Goal: Transaction & Acquisition: Purchase product/service

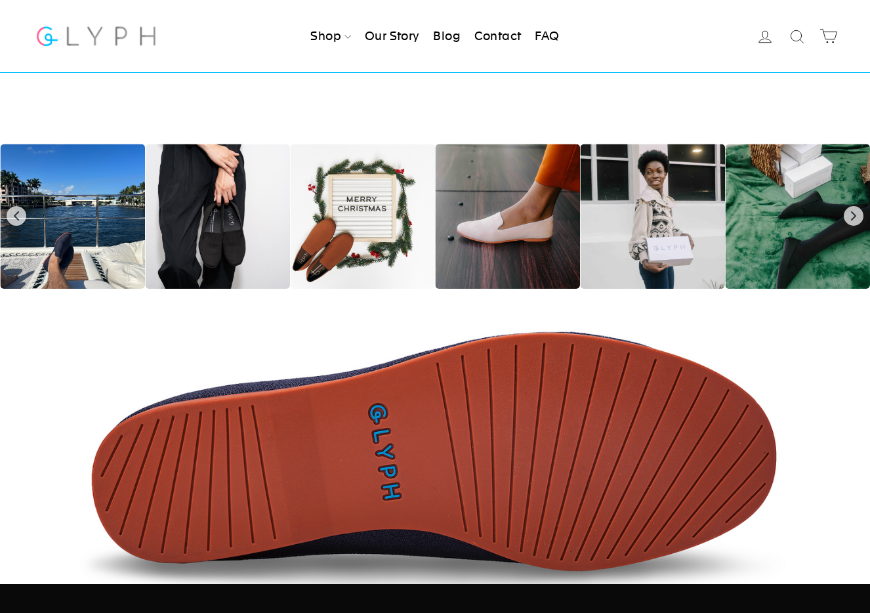
scroll to position [1760, 0]
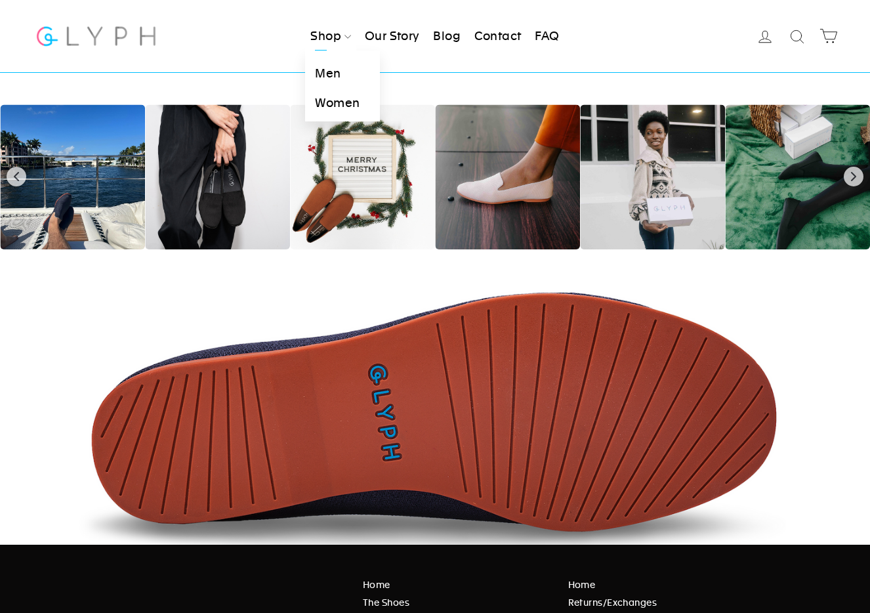
click at [321, 36] on link "Shop" at bounding box center [330, 36] width 51 height 29
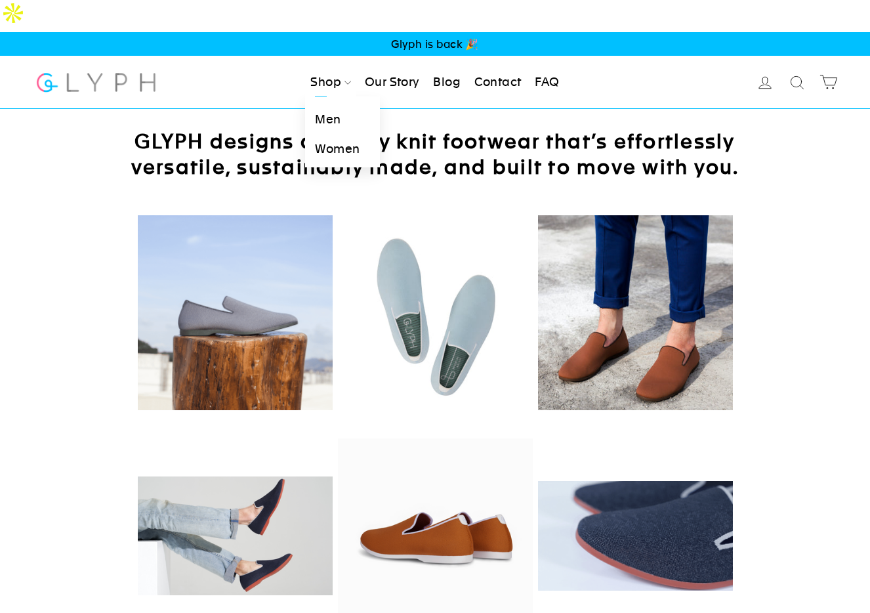
click at [329, 106] on link "Men" at bounding box center [342, 121] width 74 height 30
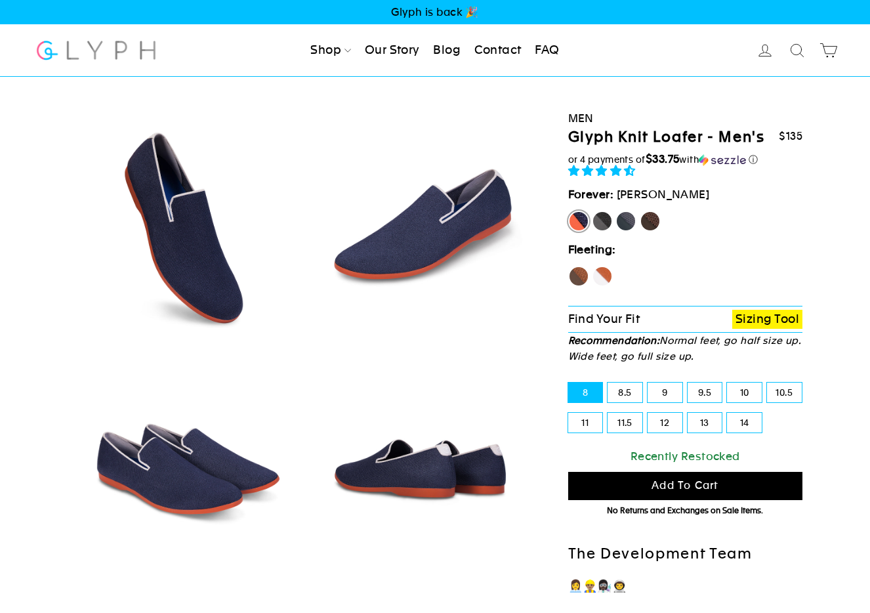
scroll to position [18, 0]
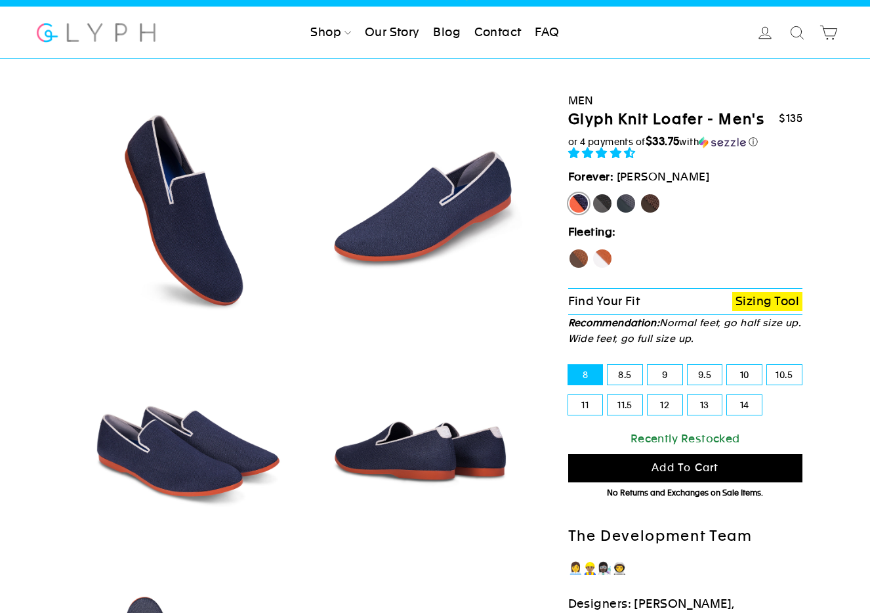
select select "highest-rating"
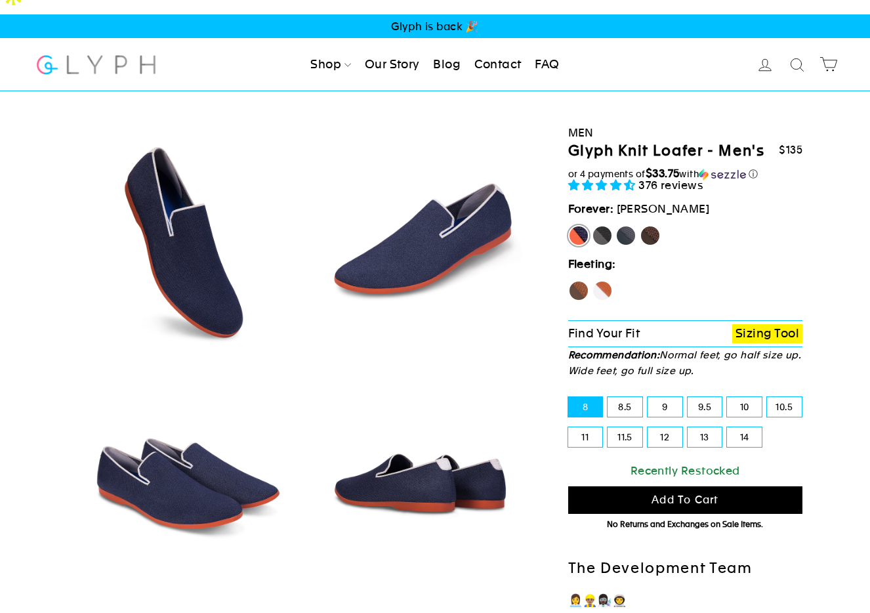
click at [742, 397] on label "10" at bounding box center [744, 407] width 35 height 20
click at [727, 397] on input "10" at bounding box center [727, 397] width 1 height 1
radio input "true"
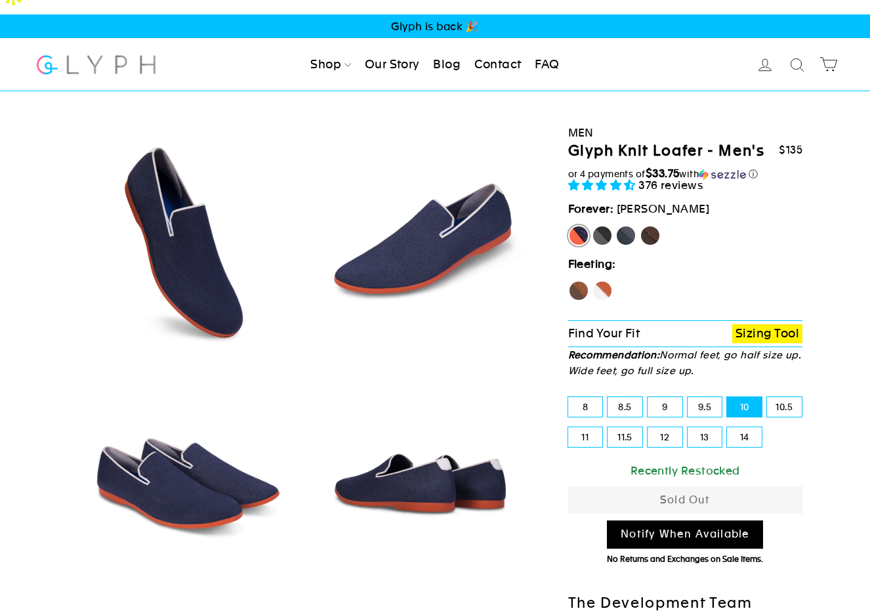
click at [711, 397] on label "9.5" at bounding box center [704, 407] width 35 height 20
click at [688, 397] on input "9.5" at bounding box center [687, 397] width 1 height 1
radio input "true"
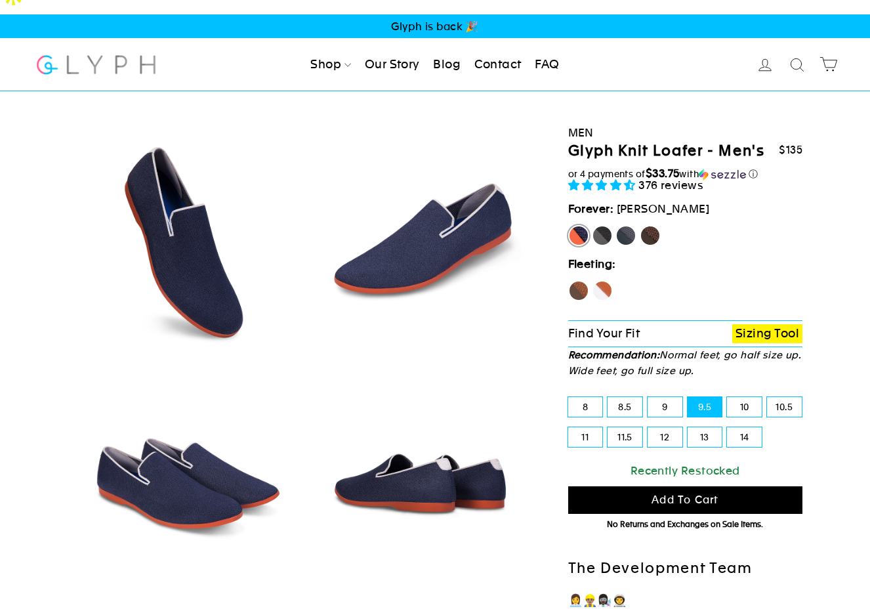
click at [597, 200] on div "Forever: [GEOGRAPHIC_DATA][PERSON_NAME][GEOGRAPHIC_DATA] Panther [GEOGRAPHIC_DA…" at bounding box center [685, 227] width 235 height 55
click at [600, 225] on label "Panther" at bounding box center [602, 235] width 21 height 21
click at [592, 225] on input "Panther" at bounding box center [592, 225] width 1 height 1
radio input "true"
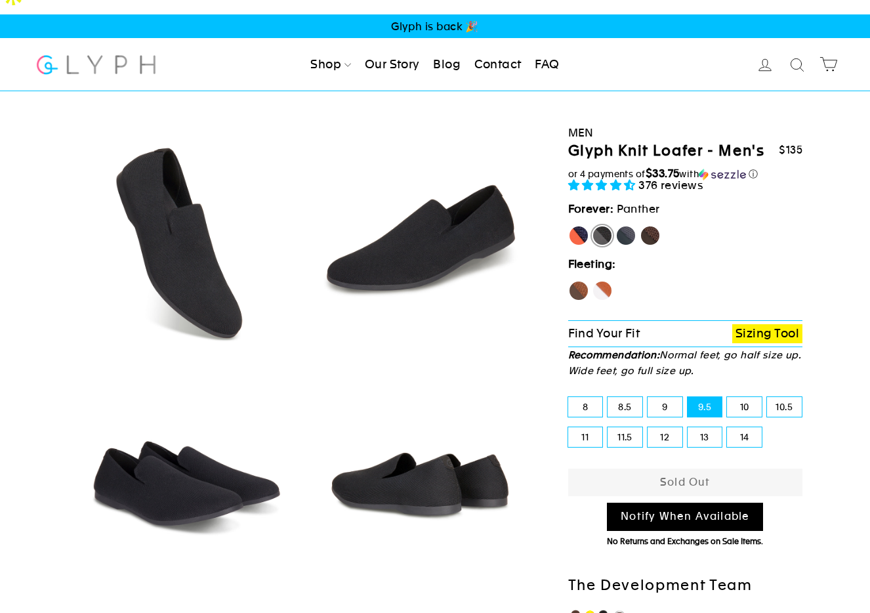
click at [397, 50] on link "Our Story" at bounding box center [392, 64] width 66 height 29
